Goal: Task Accomplishment & Management: Use online tool/utility

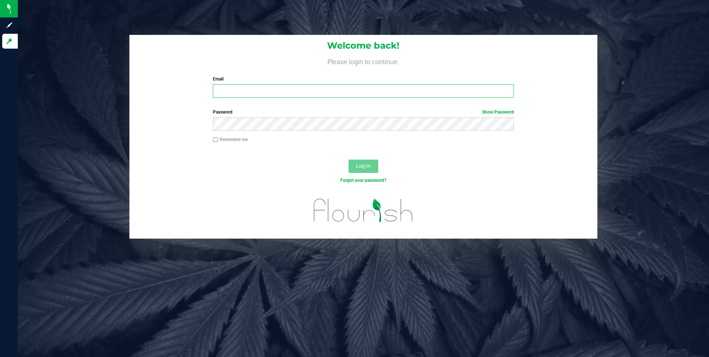
type input "[EMAIL_ADDRESS][DOMAIN_NAME]"
click at [216, 139] on input "Remember me" at bounding box center [215, 139] width 5 height 5
checkbox input "true"
click at [352, 170] on button "Log In" at bounding box center [364, 165] width 30 height 13
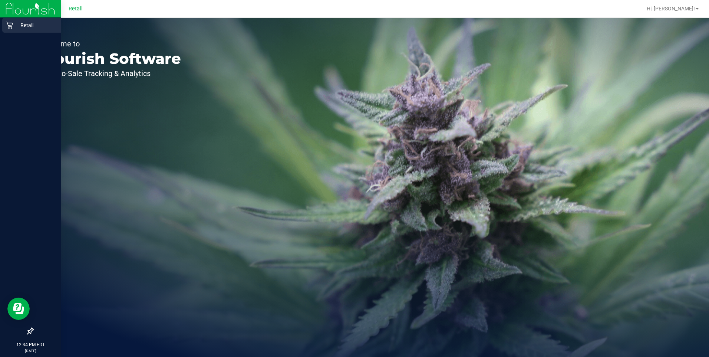
click at [13, 28] on icon at bounding box center [9, 25] width 7 height 7
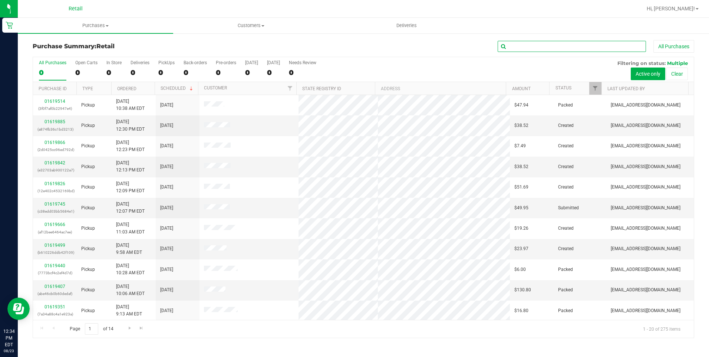
click at [516, 42] on input "text" at bounding box center [572, 46] width 148 height 11
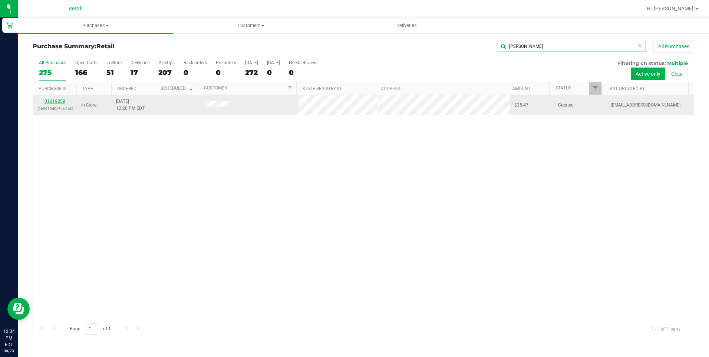
type input "[PERSON_NAME]"
click at [45, 101] on link "01619859" at bounding box center [55, 101] width 21 height 5
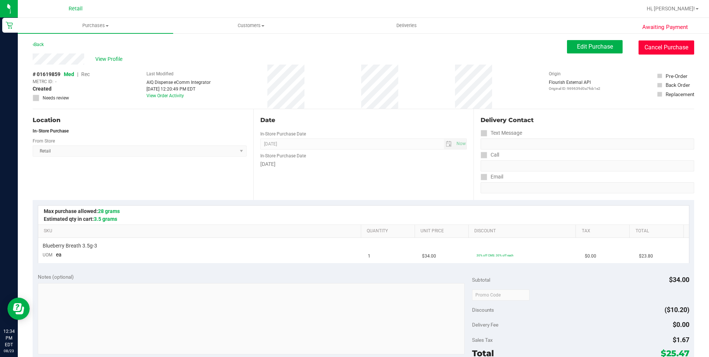
click at [644, 43] on button "Cancel Purchase" at bounding box center [667, 47] width 56 height 14
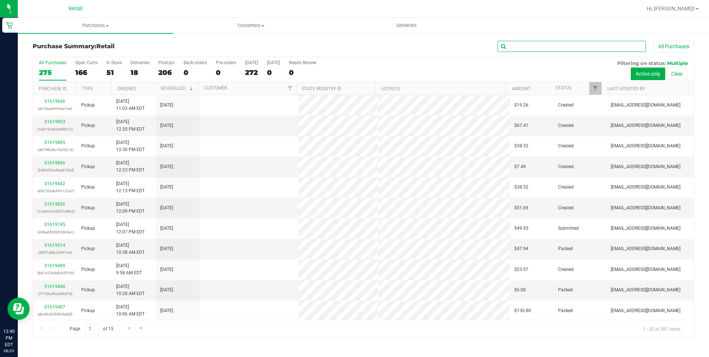
click at [513, 46] on input "text" at bounding box center [572, 46] width 148 height 11
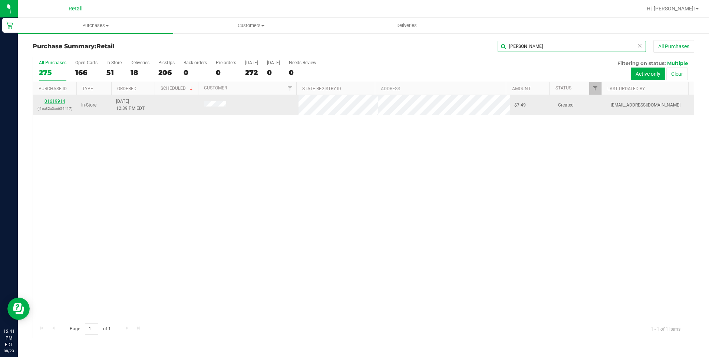
type input "[PERSON_NAME]"
click at [63, 101] on link "01619914" at bounding box center [55, 101] width 21 height 5
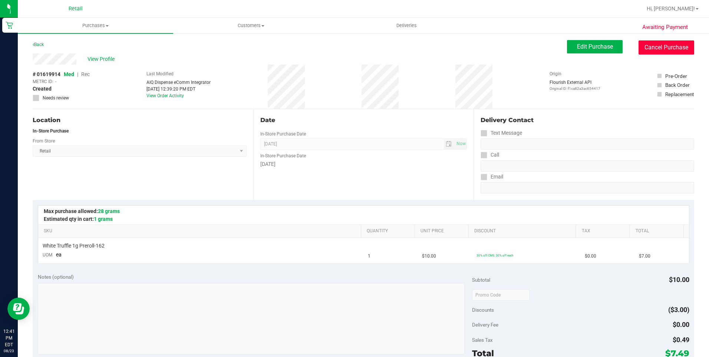
click at [647, 44] on button "Cancel Purchase" at bounding box center [667, 47] width 56 height 14
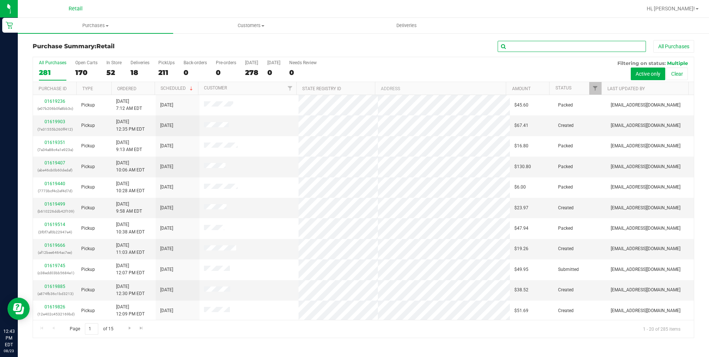
click at [533, 47] on input "text" at bounding box center [572, 46] width 148 height 11
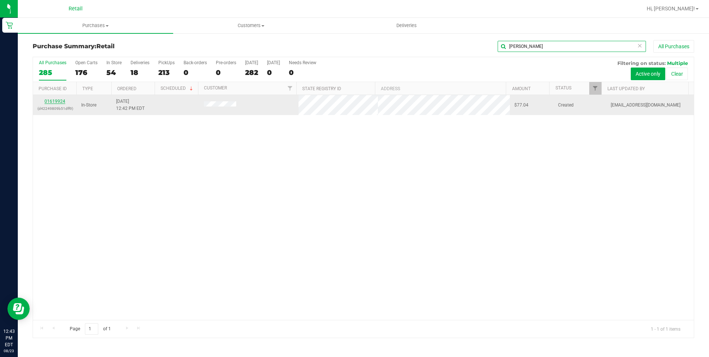
type input "[PERSON_NAME]"
click at [49, 102] on link "01619924" at bounding box center [55, 101] width 21 height 5
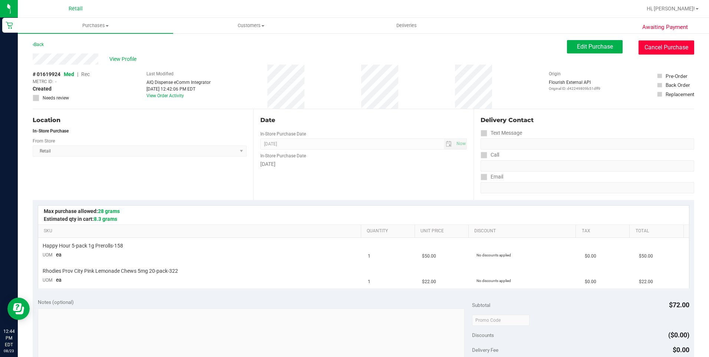
click at [659, 42] on button "Cancel Purchase" at bounding box center [667, 47] width 56 height 14
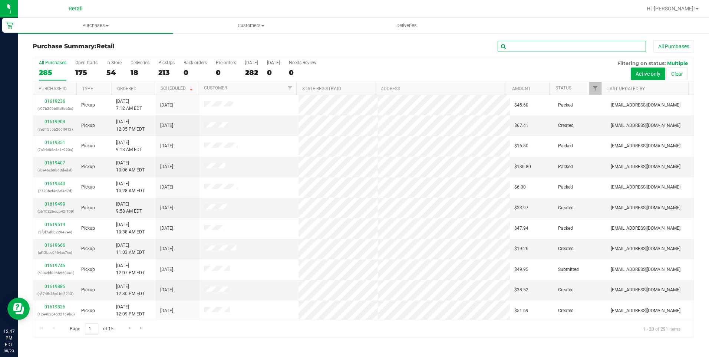
click at [532, 48] on input "text" at bounding box center [572, 46] width 148 height 11
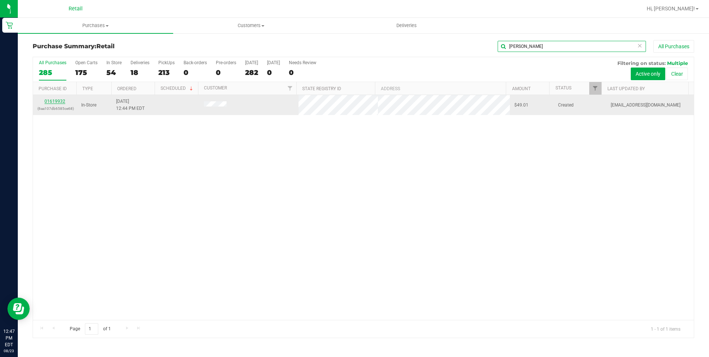
type input "[PERSON_NAME]"
click at [48, 102] on link "01619932" at bounding box center [55, 101] width 21 height 5
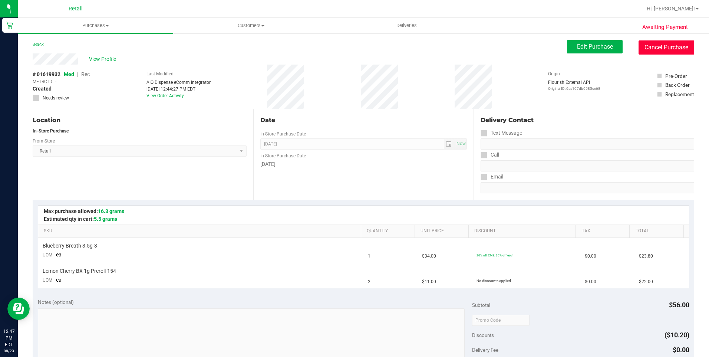
drag, startPoint x: 656, startPoint y: 43, endPoint x: 394, endPoint y: 44, distance: 262.2
click at [656, 43] on button "Cancel Purchase" at bounding box center [667, 47] width 56 height 14
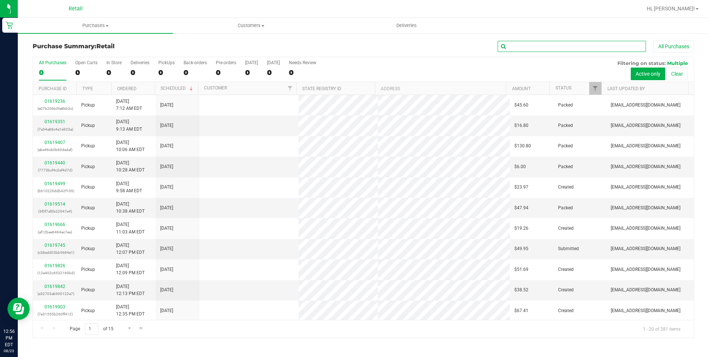
click at [512, 47] on input "text" at bounding box center [572, 46] width 148 height 11
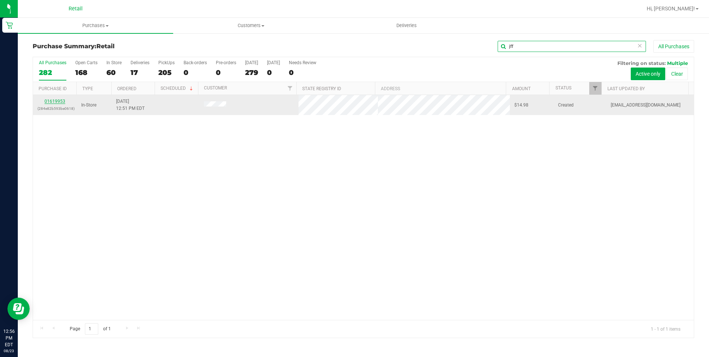
type input "jff"
click at [63, 102] on link "01619953" at bounding box center [55, 101] width 21 height 5
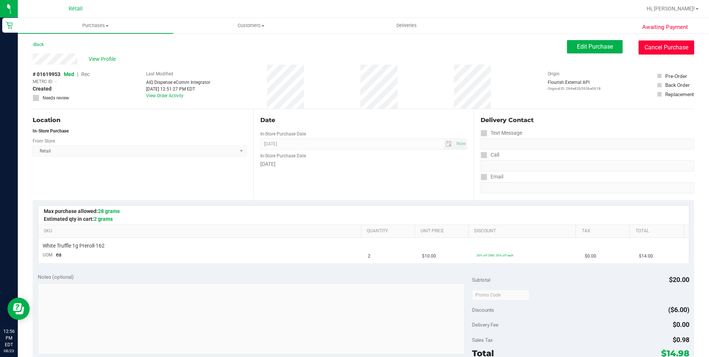
click at [659, 48] on button "Cancel Purchase" at bounding box center [667, 47] width 56 height 14
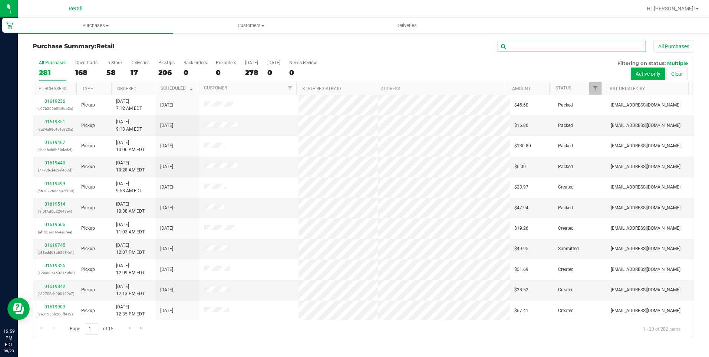
click at [549, 48] on input "text" at bounding box center [572, 46] width 148 height 11
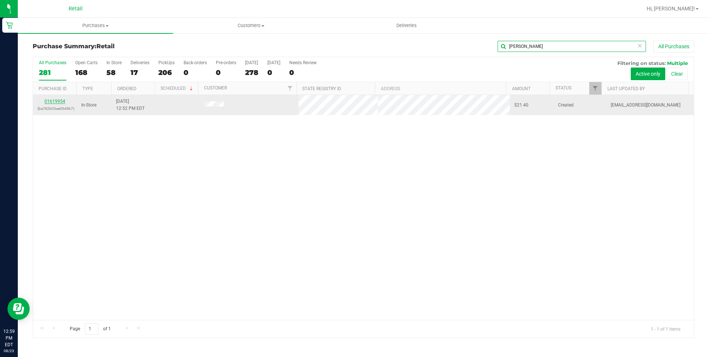
type input "[PERSON_NAME]"
click at [59, 103] on link "01619954" at bounding box center [55, 101] width 21 height 5
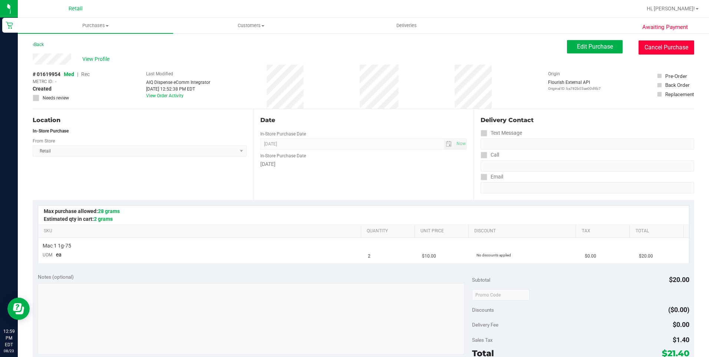
click at [657, 45] on button "Cancel Purchase" at bounding box center [667, 47] width 56 height 14
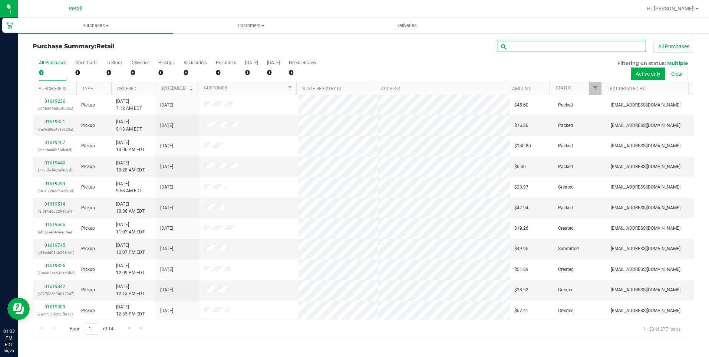
click at [520, 46] on input "text" at bounding box center [572, 46] width 148 height 11
type input "[PERSON_NAME]"
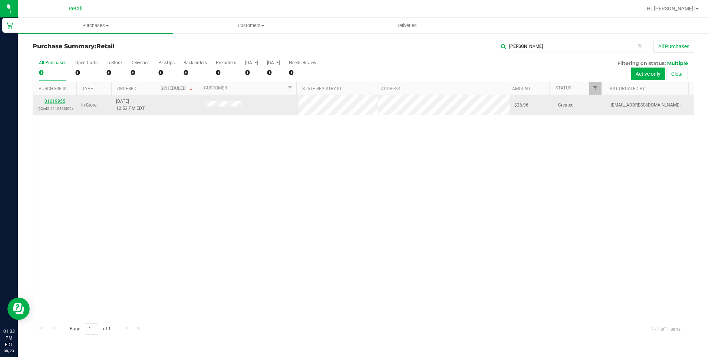
click at [60, 101] on link "01619955" at bounding box center [55, 101] width 21 height 5
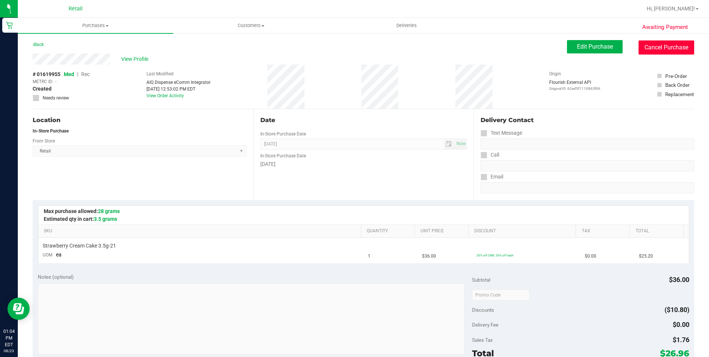
drag, startPoint x: 652, startPoint y: 51, endPoint x: 399, endPoint y: 45, distance: 253.0
click at [652, 51] on button "Cancel Purchase" at bounding box center [667, 47] width 56 height 14
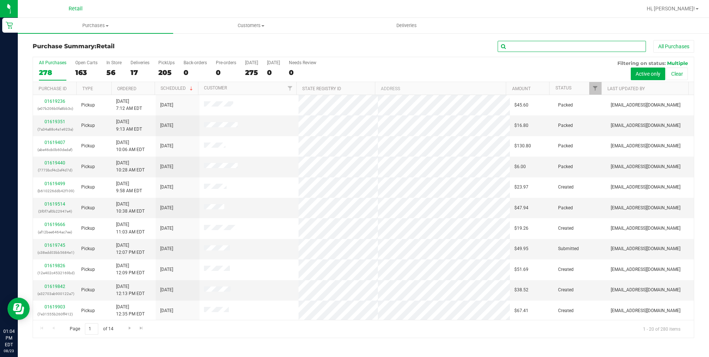
click at [539, 44] on input "text" at bounding box center [572, 46] width 148 height 11
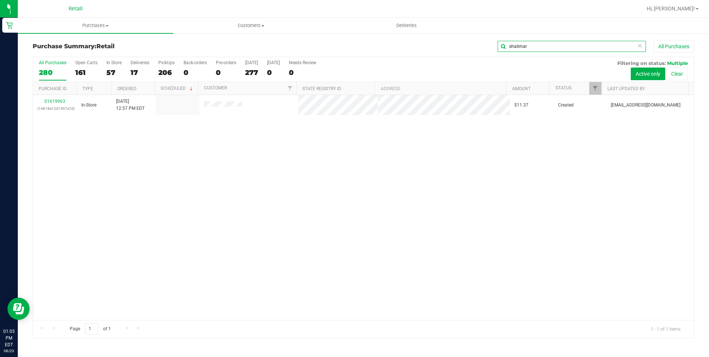
type input "shalimar"
click at [54, 99] on link "01619963" at bounding box center [55, 101] width 21 height 5
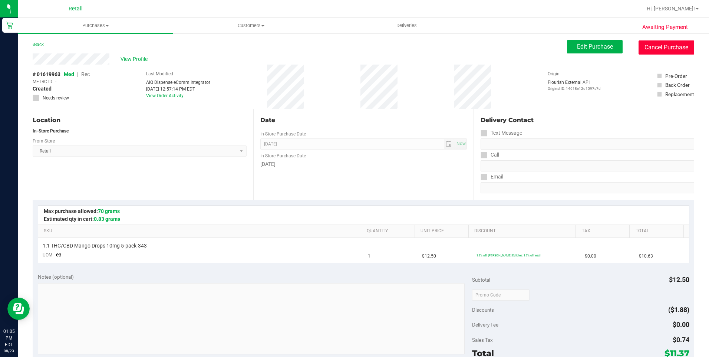
click at [649, 50] on button "Cancel Purchase" at bounding box center [667, 47] width 56 height 14
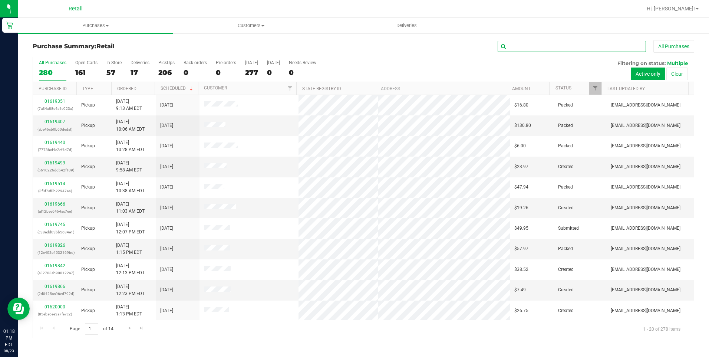
click at [529, 51] on input "text" at bounding box center [572, 46] width 148 height 11
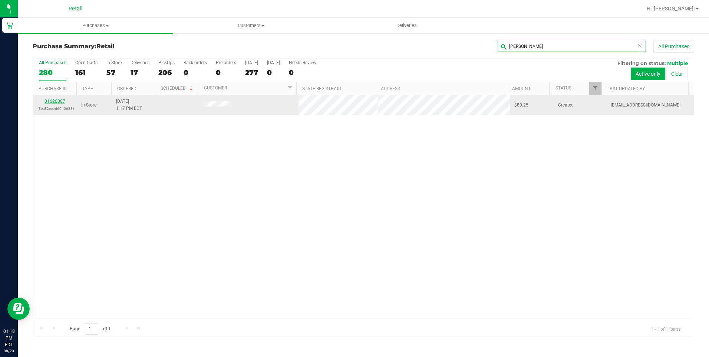
type input "[PERSON_NAME]"
click at [59, 101] on link "01620007" at bounding box center [55, 101] width 21 height 5
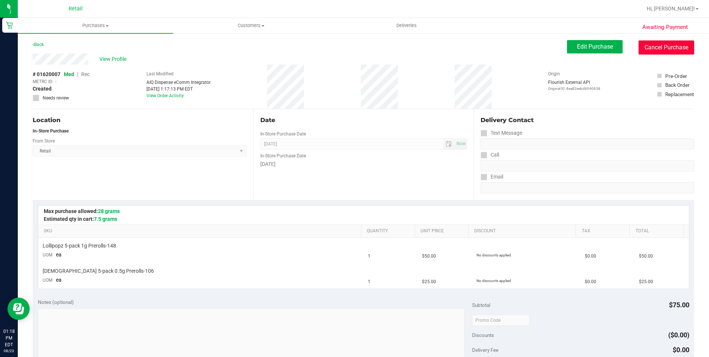
click at [656, 49] on button "Cancel Purchase" at bounding box center [667, 47] width 56 height 14
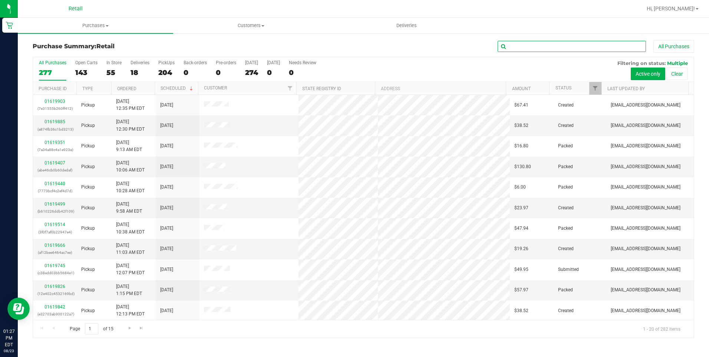
click at [521, 45] on input "text" at bounding box center [572, 46] width 148 height 11
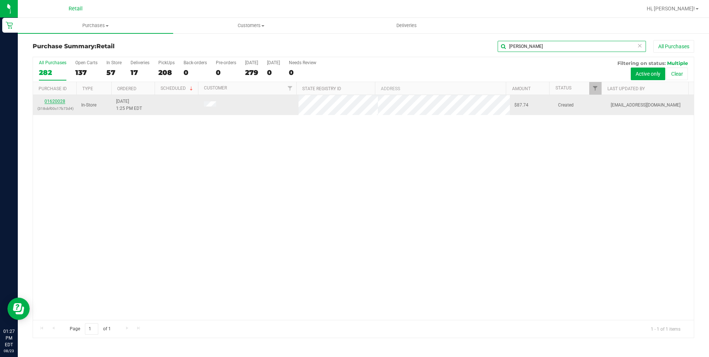
type input "[PERSON_NAME]"
click at [56, 103] on link "01620028" at bounding box center [55, 101] width 21 height 5
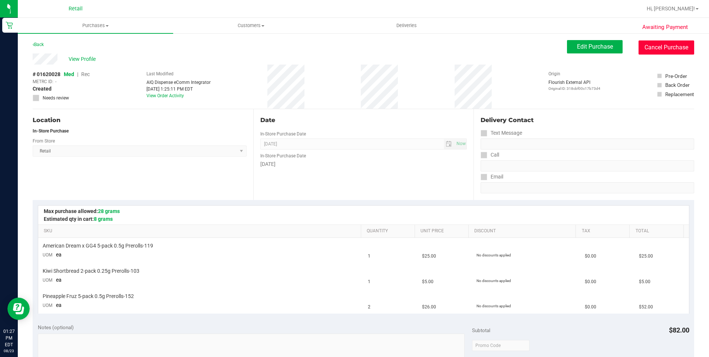
click at [662, 47] on button "Cancel Purchase" at bounding box center [667, 47] width 56 height 14
